Goal: Task Accomplishment & Management: Use online tool/utility

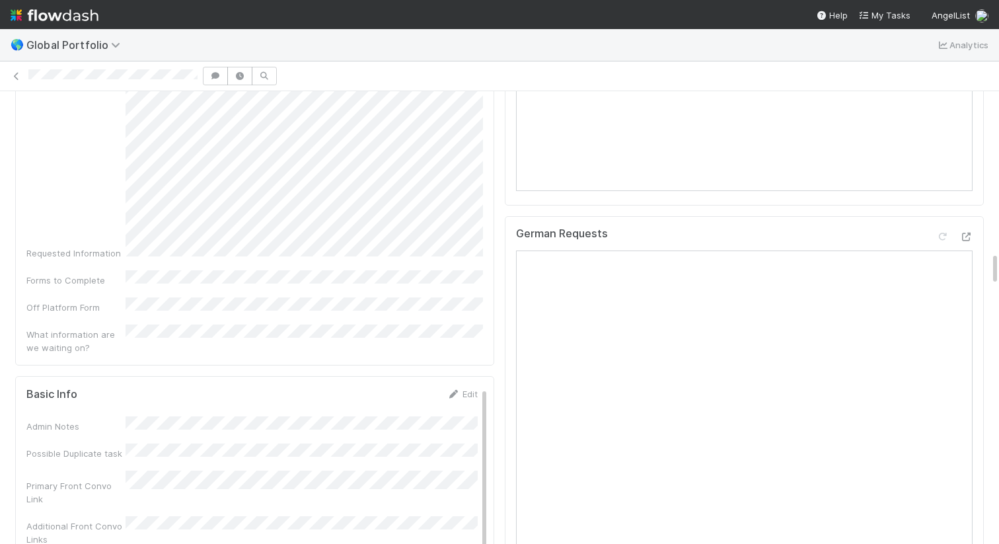
scroll to position [2155, 0]
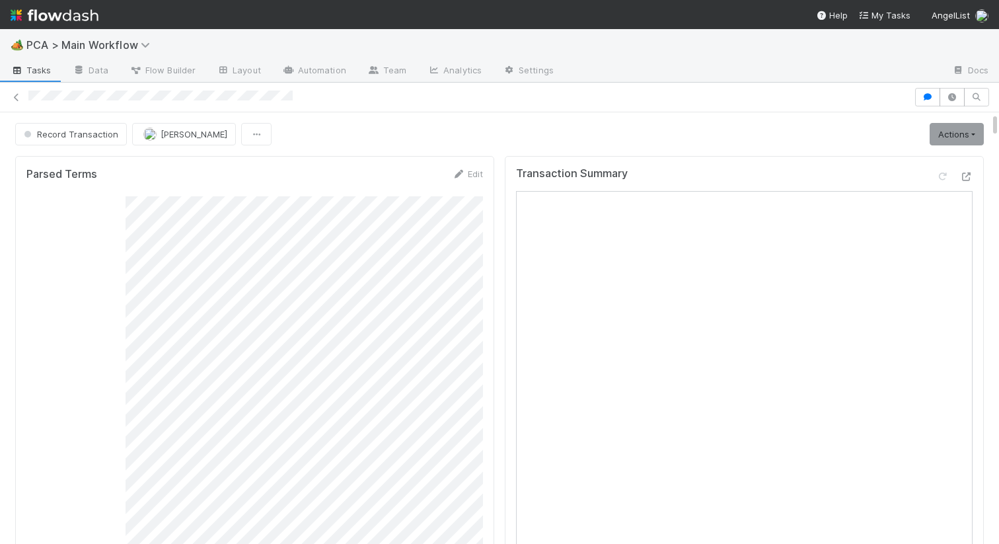
scroll to position [268, 457]
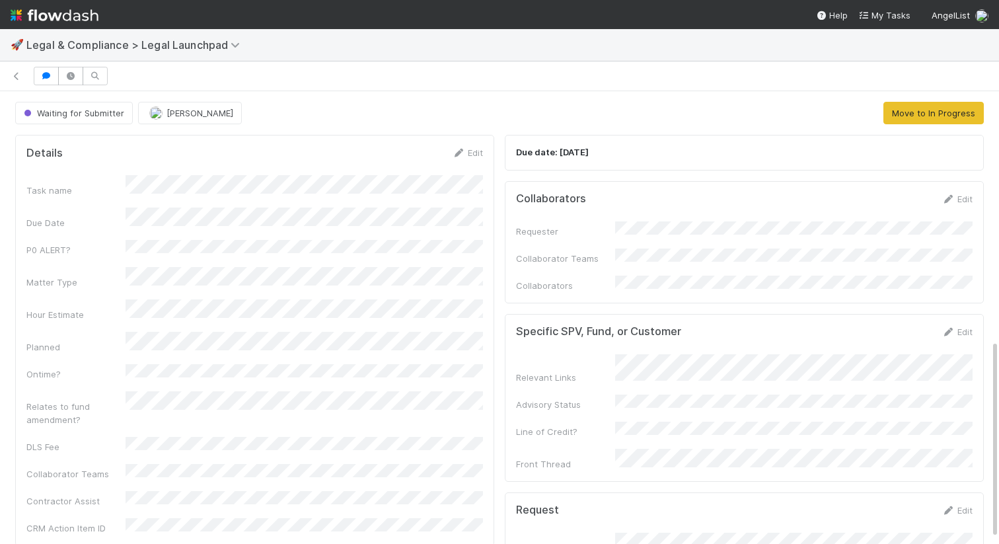
scroll to position [568, 0]
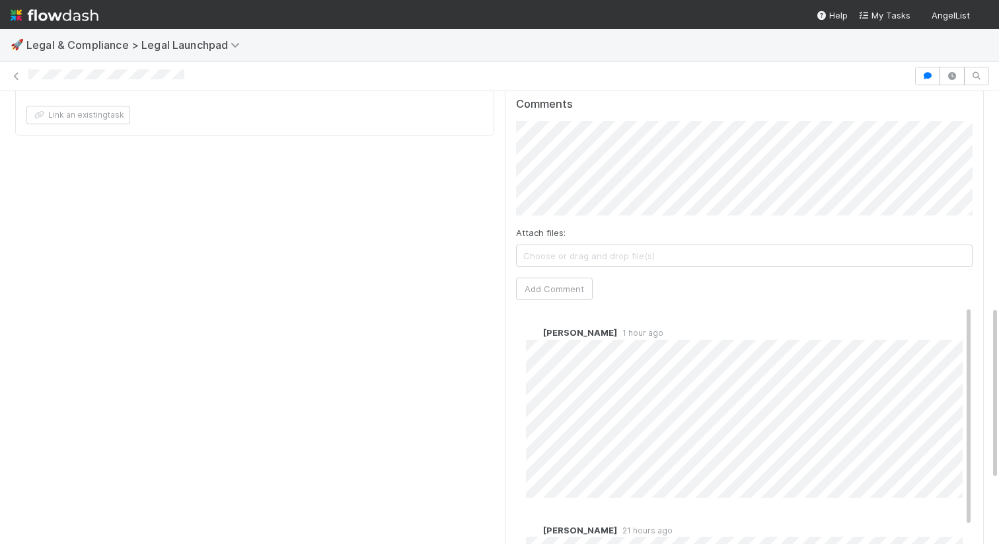
scroll to position [512, 0]
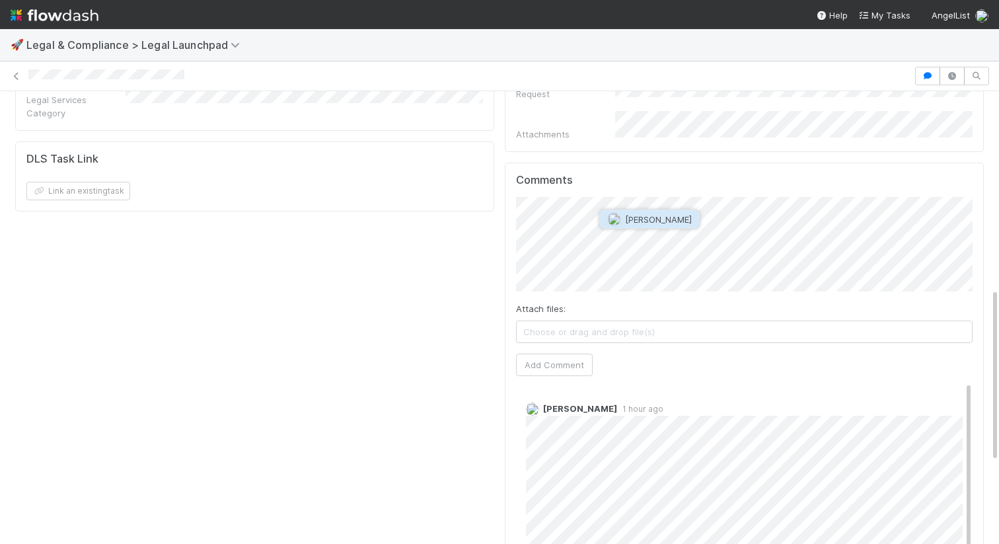
click at [666, 219] on span "Scarlett Grabowska" at bounding box center [658, 219] width 67 height 11
click at [571, 353] on button "Add Comment" at bounding box center [554, 364] width 77 height 22
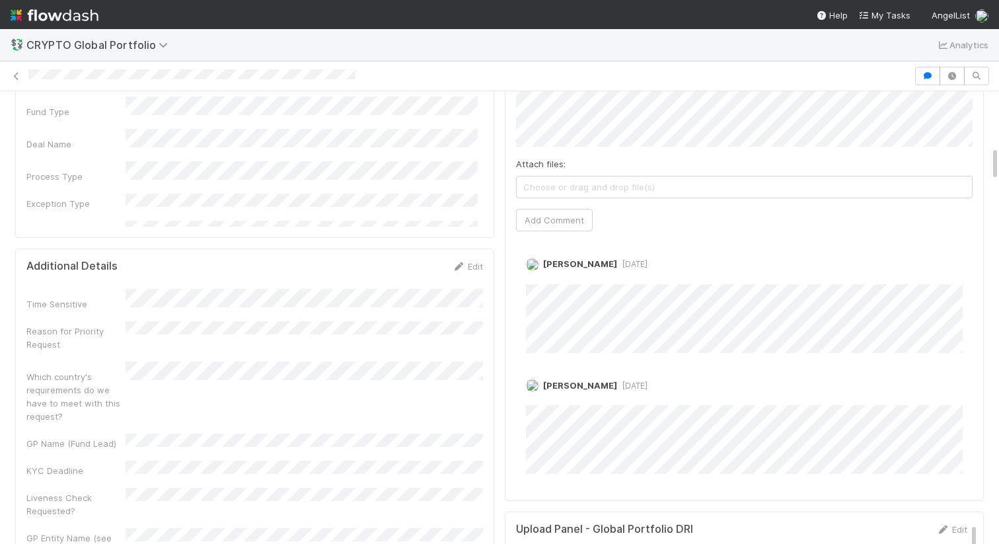
scroll to position [729, 0]
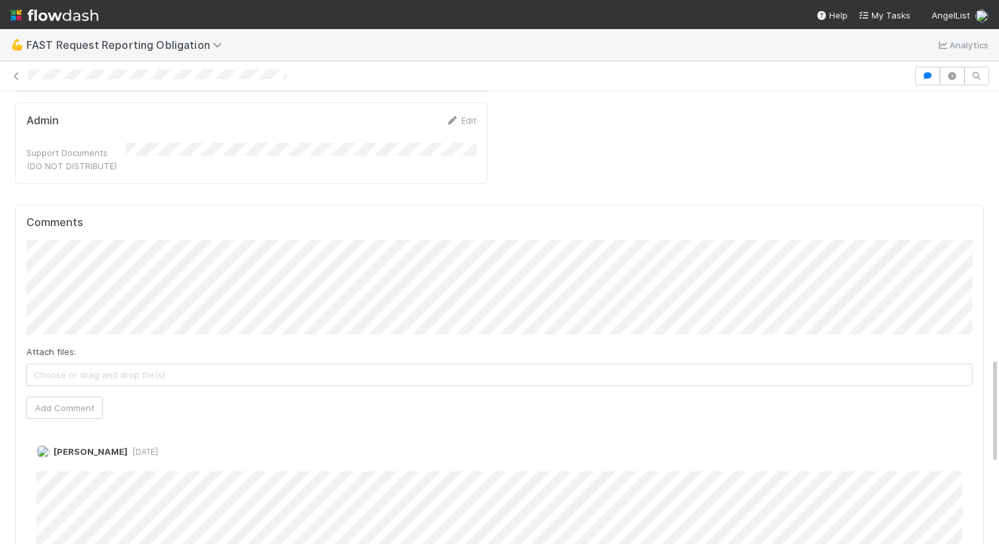
scroll to position [1124, 0]
click at [45, 398] on button "Add Comment" at bounding box center [64, 409] width 77 height 22
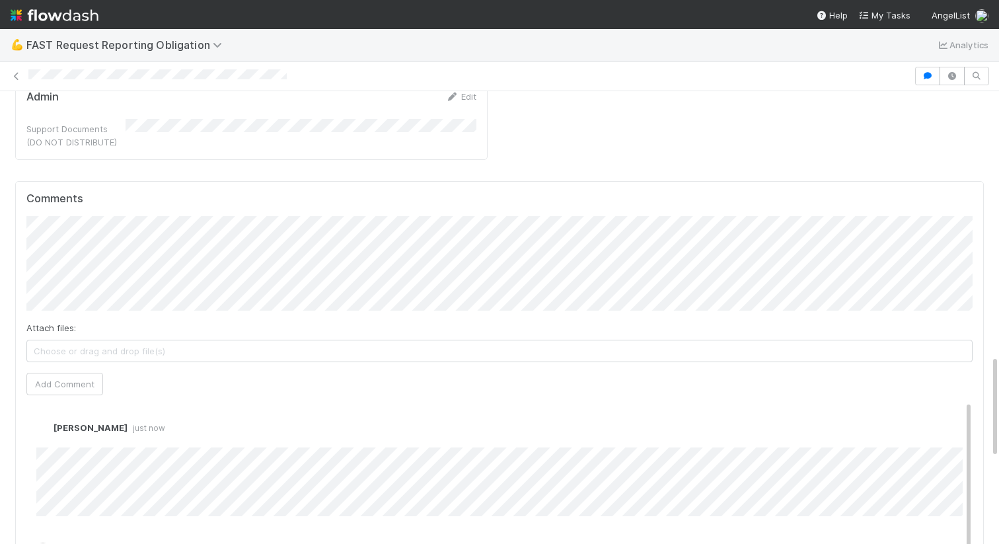
scroll to position [1139, 0]
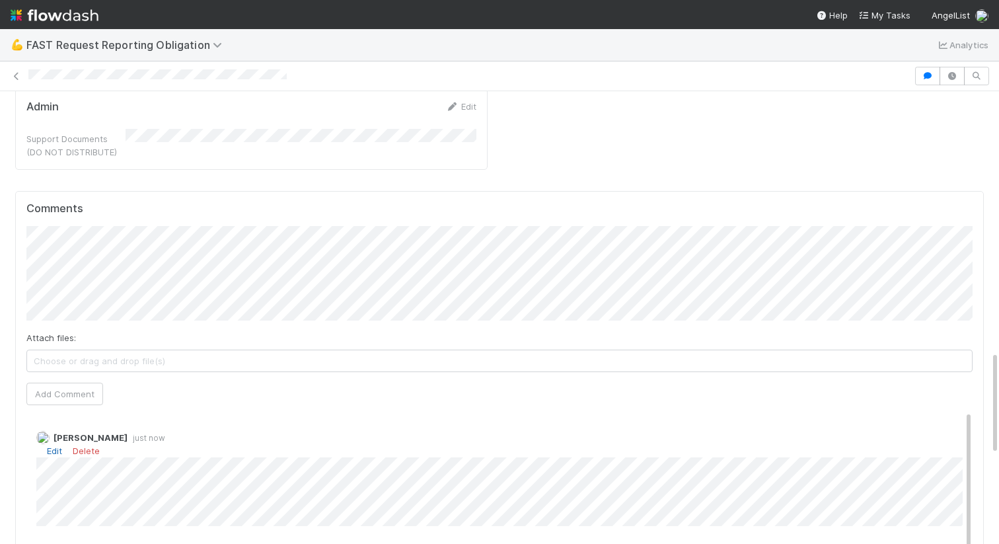
click at [54, 445] on link "Edit" at bounding box center [54, 450] width 15 height 11
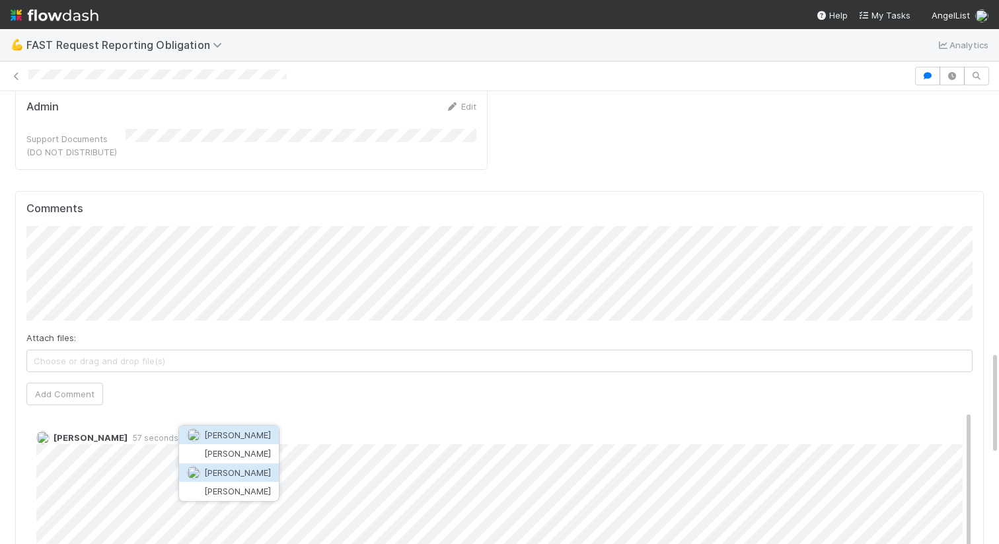
click at [262, 475] on button "[PERSON_NAME]" at bounding box center [229, 472] width 100 height 18
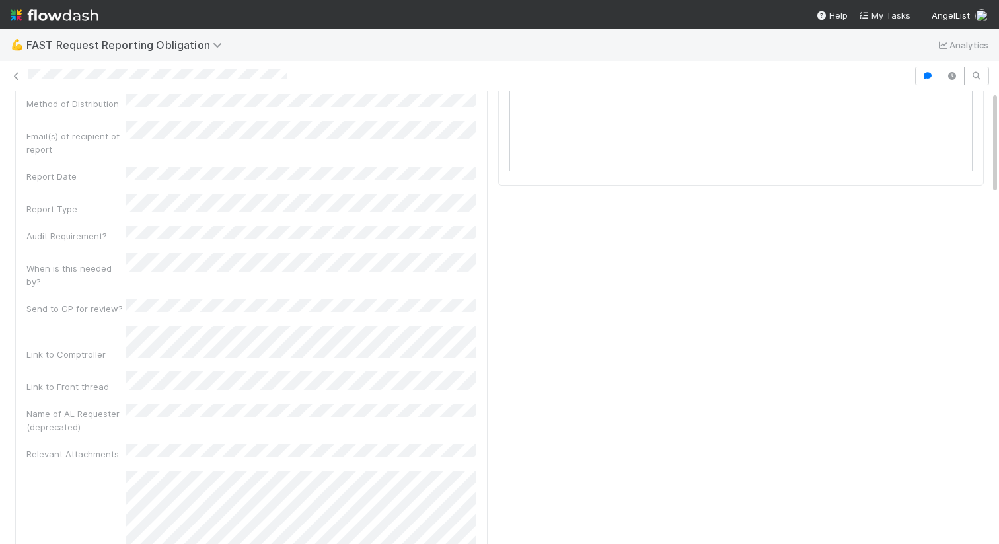
scroll to position [0, 0]
